Goal: Information Seeking & Learning: Learn about a topic

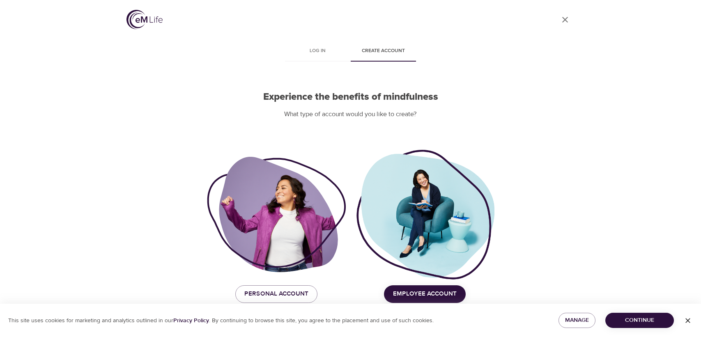
scroll to position [8, 0]
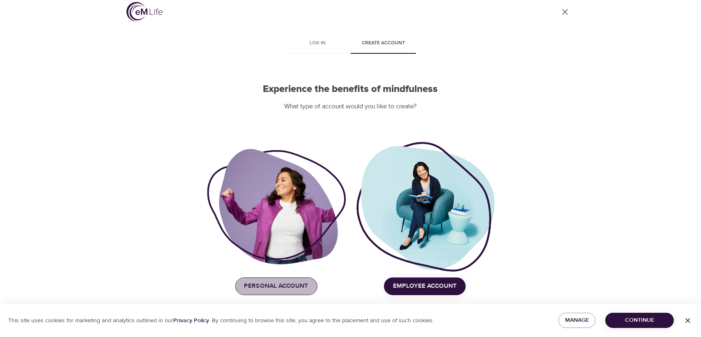
click at [282, 285] on span "Personal Account" at bounding box center [276, 286] width 64 height 11
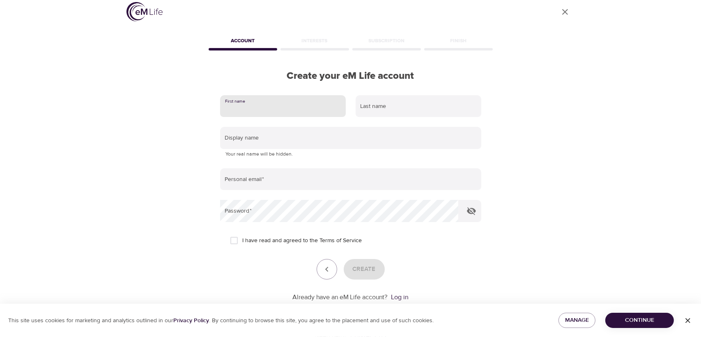
click at [260, 106] on input "text" at bounding box center [283, 106] width 126 height 22
drag, startPoint x: 532, startPoint y: 88, endPoint x: 541, endPoint y: 55, distance: 34.1
click at [533, 84] on div "User Profile Account Interests Subscription Finish Create your eM Life account …" at bounding box center [351, 160] width 468 height 337
click at [567, 8] on icon "User Profile" at bounding box center [565, 12] width 10 height 10
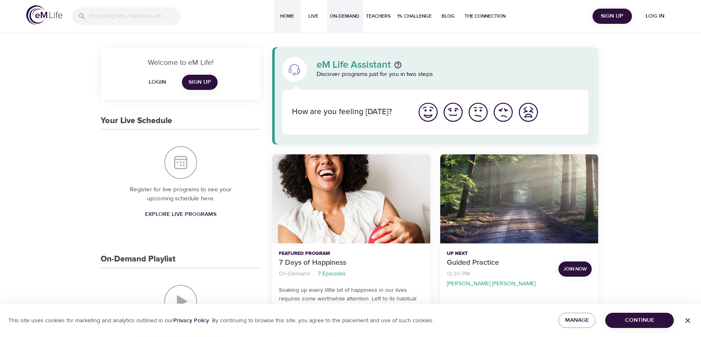
click at [338, 14] on span "On-Demand" at bounding box center [345, 16] width 30 height 9
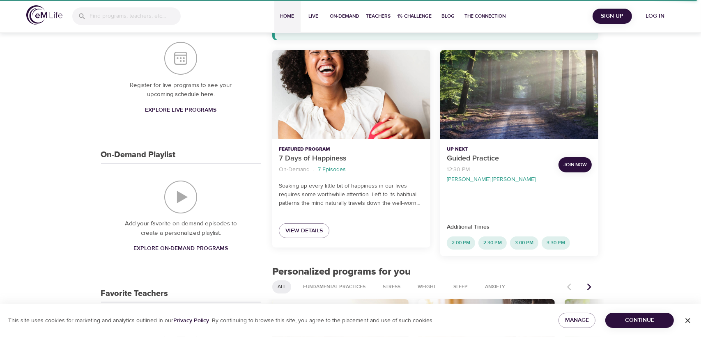
scroll to position [246, 0]
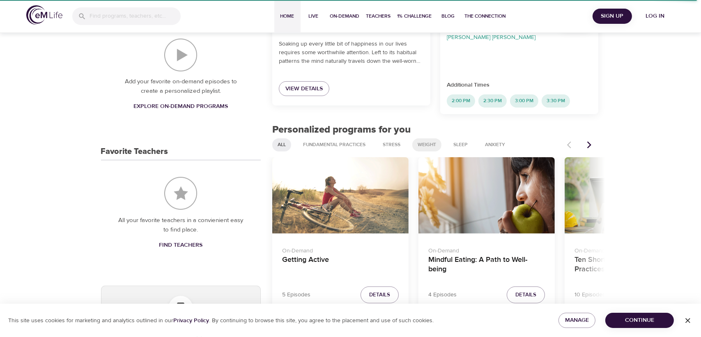
click at [433, 141] on span "Weight" at bounding box center [427, 144] width 28 height 7
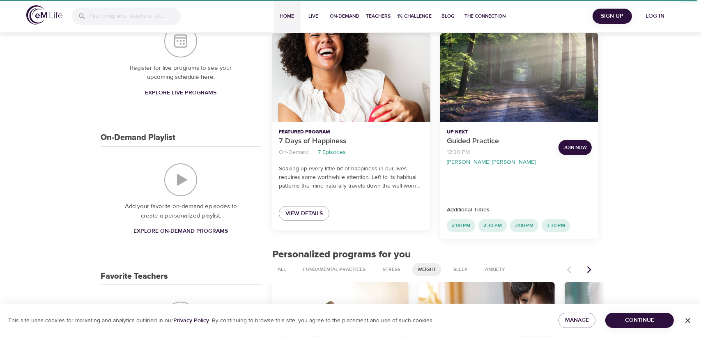
select select "recent"
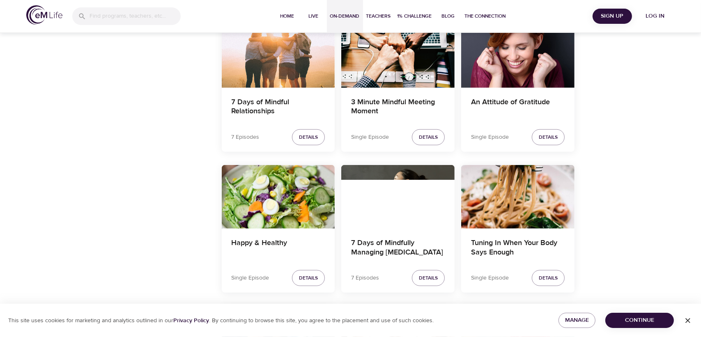
scroll to position [723, 0]
